Goal: Check status

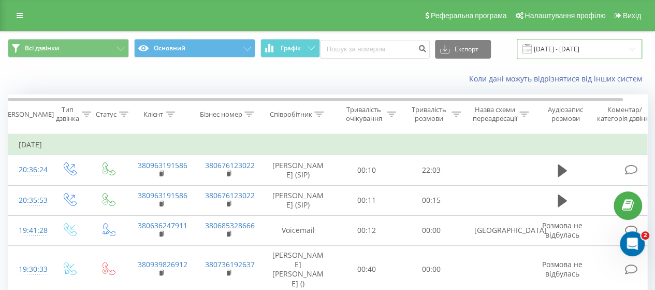
click at [553, 49] on input "[DATE] - [DATE]" at bounding box center [579, 49] width 125 height 20
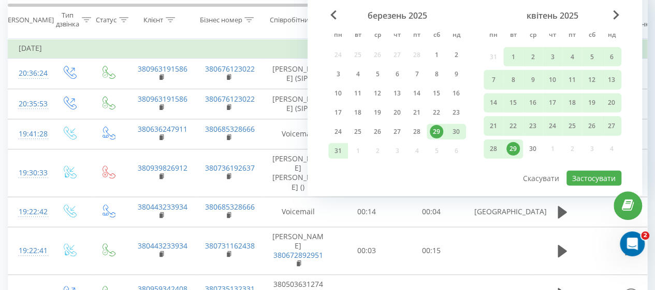
scroll to position [104, 0]
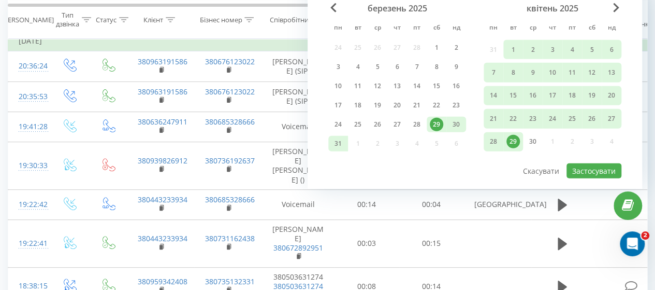
click at [611, 8] on div "квітень 2025" at bounding box center [553, 8] width 138 height 10
click at [612, 8] on div "квітень 2025" at bounding box center [553, 8] width 138 height 10
click at [611, 5] on div "квітень 2025" at bounding box center [553, 8] width 138 height 10
click at [619, 4] on div "березень 2025 пн вт ср чт пт сб нд 24 25 26 27 28 1 2 3 4 5 6 7 8 9 10 11 12 13…" at bounding box center [474, 82] width 293 height 159
click at [616, 6] on span "Next Month" at bounding box center [616, 7] width 6 height 9
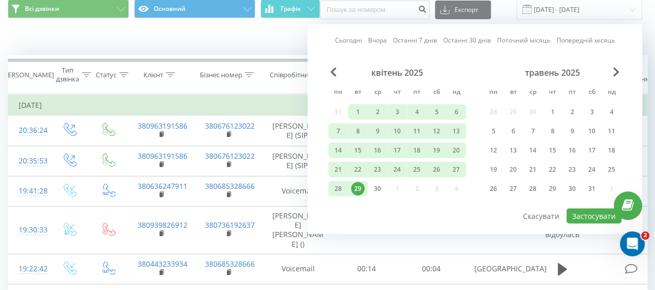
scroll to position [0, 0]
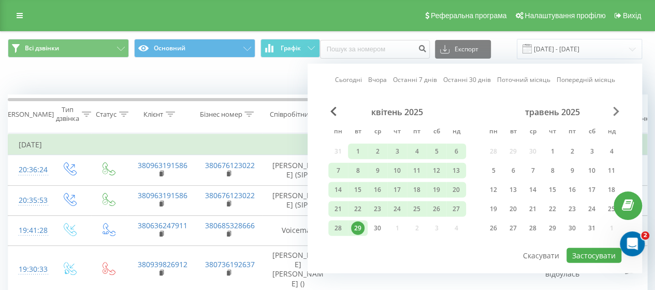
click at [618, 111] on span "Next Month" at bounding box center [616, 111] width 6 height 9
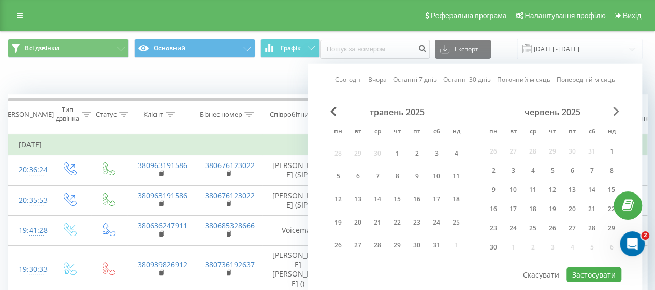
click at [617, 110] on span "Next Month" at bounding box center [616, 111] width 6 height 9
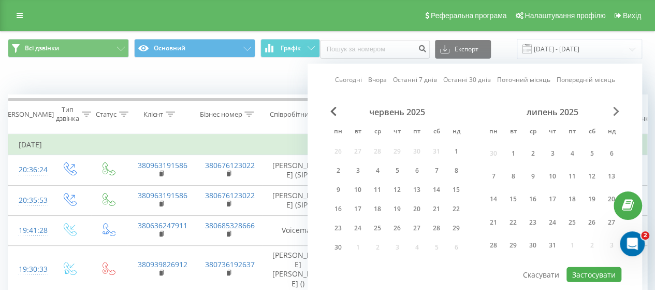
click at [617, 110] on span "Next Month" at bounding box center [616, 111] width 6 height 9
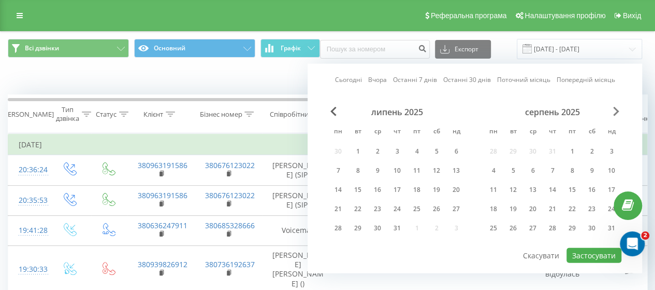
click at [617, 110] on span "Next Month" at bounding box center [616, 111] width 6 height 9
click at [495, 152] on div "1" at bounding box center [493, 151] width 13 height 13
click at [516, 223] on div "30" at bounding box center [513, 227] width 13 height 13
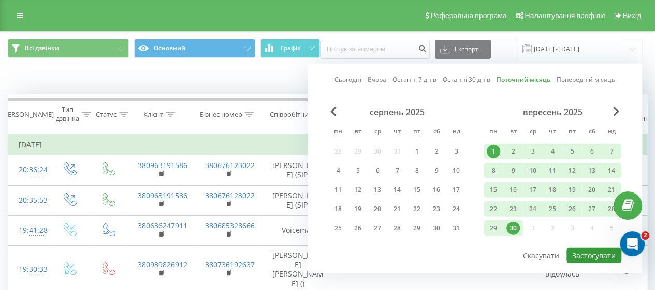
click at [594, 254] on button "Застосувати" at bounding box center [594, 255] width 55 height 15
type input "[DATE] - [DATE]"
